Goal: Understand process/instructions

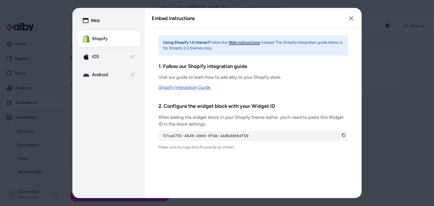
click at [198, 87] on link "Shopify Integration Guide" at bounding box center [252, 87] width 189 height 7
click at [350, 16] on icon "button" at bounding box center [351, 18] width 5 height 5
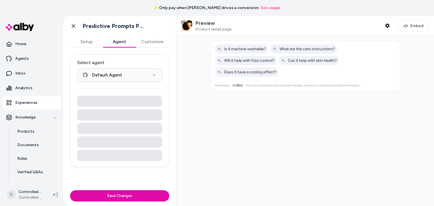
click at [116, 42] on button "Agent" at bounding box center [119, 41] width 33 height 11
click at [143, 40] on button "Customize" at bounding box center [152, 41] width 34 height 11
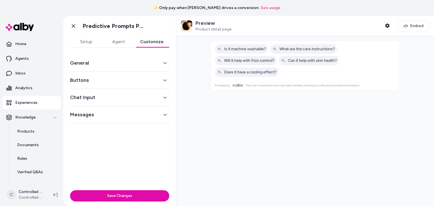
click at [90, 41] on button "Setup" at bounding box center [86, 41] width 32 height 11
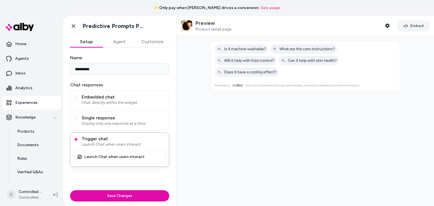
click at [410, 27] on span "Embed" at bounding box center [416, 26] width 13 height 6
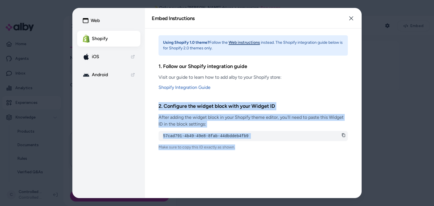
drag, startPoint x: 158, startPoint y: 106, endPoint x: 244, endPoint y: 147, distance: 95.7
click at [244, 147] on div "Using Shopify 1.0 theme? Follow the Web instructions instead. The Shopify integ…" at bounding box center [253, 113] width 216 height 169
copy div "2. Configure the widget block with your Widget ID After adding the widget block…"
